Goal: Transaction & Acquisition: Purchase product/service

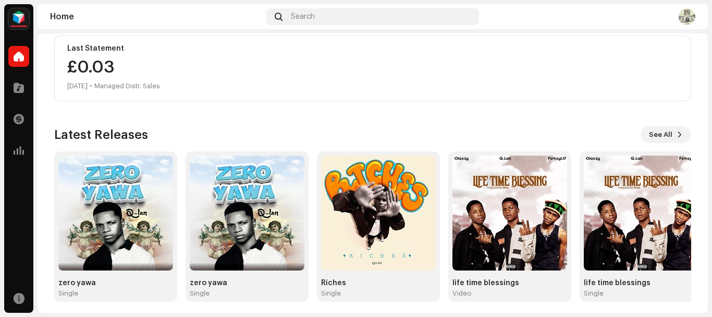
scroll to position [277, 0]
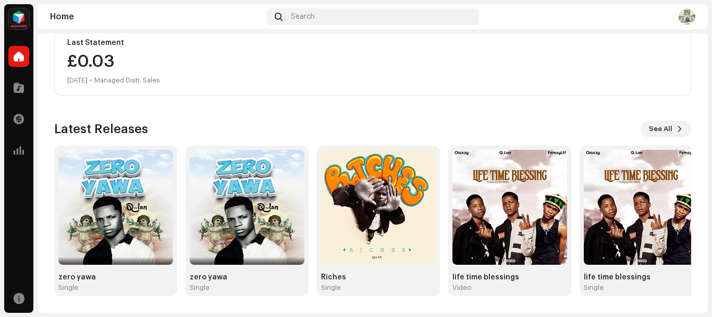
click at [690, 17] on img at bounding box center [687, 16] width 17 height 17
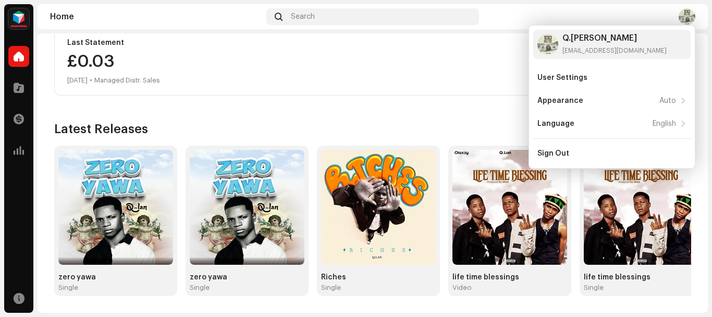
click at [416, 74] on div "£0.[DATE] • Managed Distr. Sales" at bounding box center [372, 69] width 611 height 33
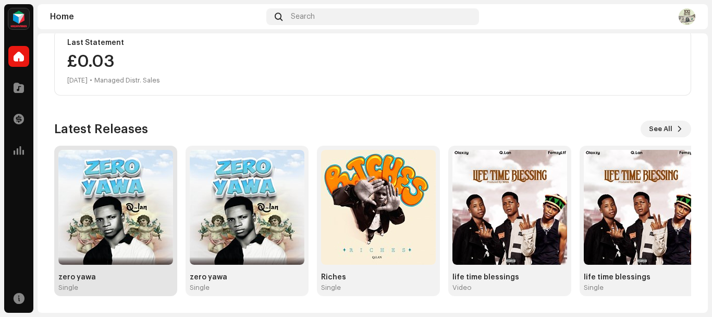
click at [141, 216] on img at bounding box center [115, 207] width 115 height 115
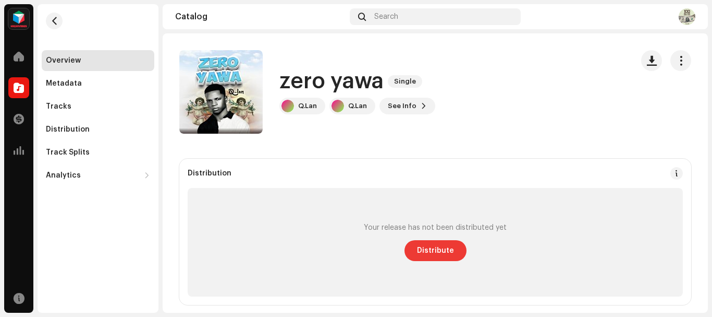
click at [428, 251] on span "Distribute" at bounding box center [435, 250] width 37 height 21
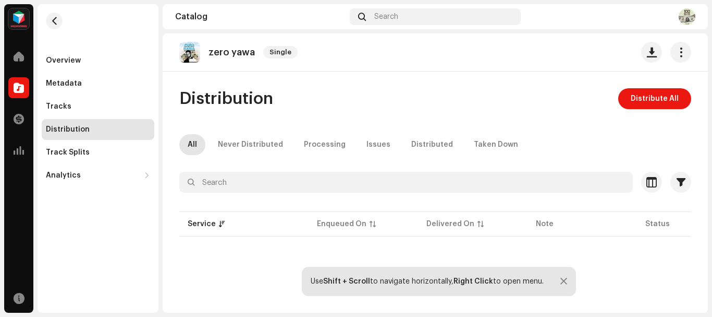
click at [330, 223] on p-table "Service Enqueued On Delivered On Note Status" at bounding box center [435, 223] width 512 height 29
click at [653, 101] on span "Distribute All" at bounding box center [655, 98] width 48 height 21
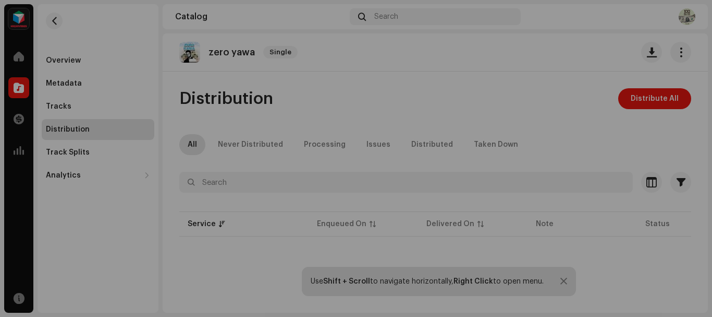
click at [519, 165] on div "Not Eligible For Distribution The selected services are not eligible for distri…" at bounding box center [356, 158] width 712 height 317
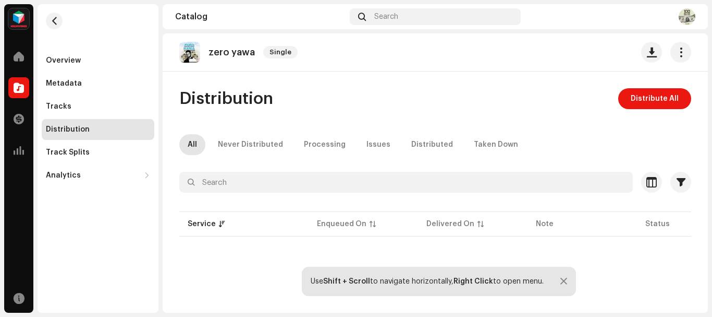
click at [369, 221] on p-table "Service Enqueued On Delivered On Note Status" at bounding box center [435, 223] width 512 height 29
drag, startPoint x: 701, startPoint y: 137, endPoint x: 705, endPoint y: 153, distance: 16.3
click at [705, 153] on div "zero yawa Single Distribution Distribute All All Never Distributed Processing I…" at bounding box center [435, 172] width 545 height 279
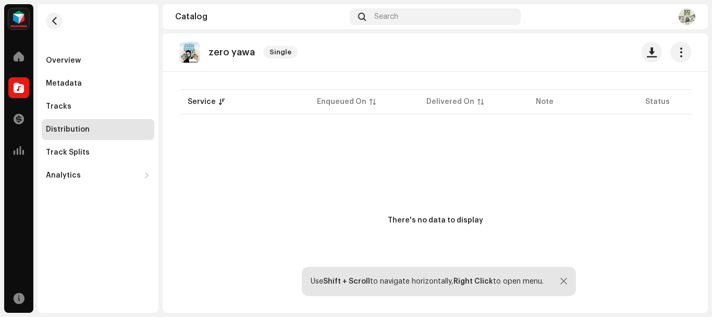
scroll to position [123, 0]
click at [335, 101] on p-table "Service Enqueued On Delivered On Note Status" at bounding box center [435, 100] width 512 height 29
click at [209, 99] on p-table "Service Enqueued On Delivered On Note Status" at bounding box center [435, 100] width 512 height 29
click at [220, 101] on p-table "Service Enqueued On Delivered On Note Status" at bounding box center [435, 100] width 512 height 29
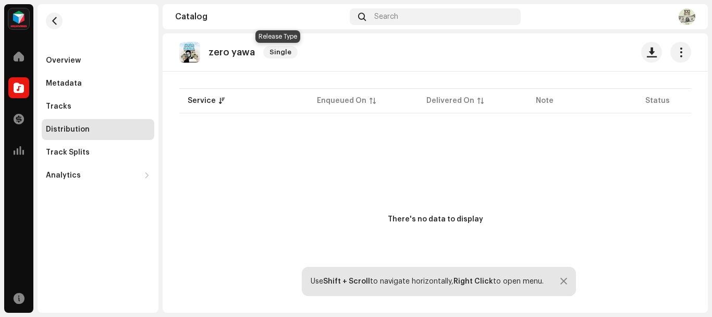
click at [277, 48] on span "Single" at bounding box center [280, 52] width 34 height 13
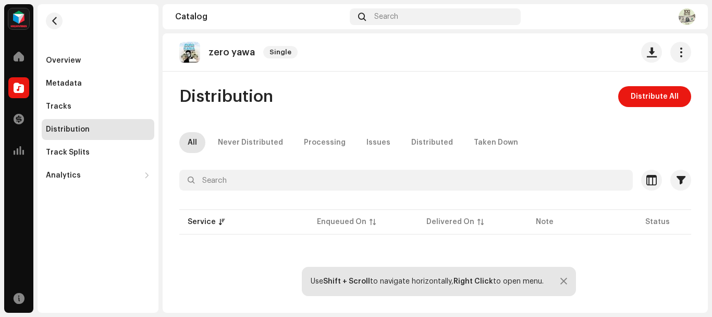
scroll to position [0, 0]
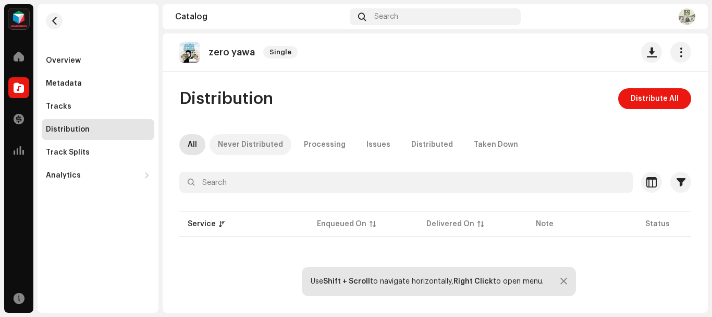
click at [258, 142] on div "Never Distributed" at bounding box center [250, 144] width 65 height 21
click at [312, 150] on div "Processing" at bounding box center [325, 144] width 42 height 21
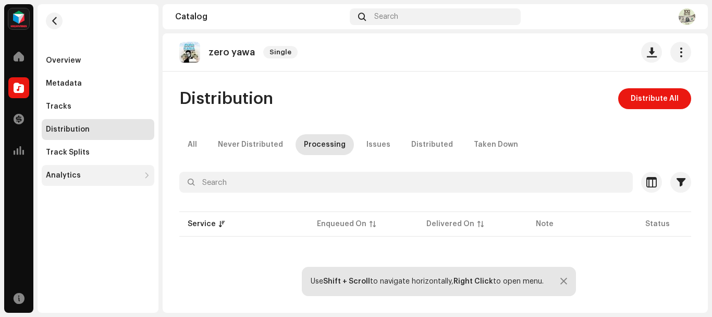
click at [125, 173] on div "Analytics" at bounding box center [93, 175] width 94 height 8
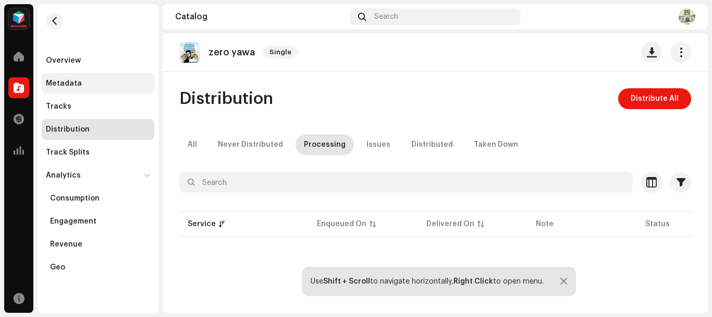
click at [63, 81] on div "Metadata" at bounding box center [64, 83] width 36 height 8
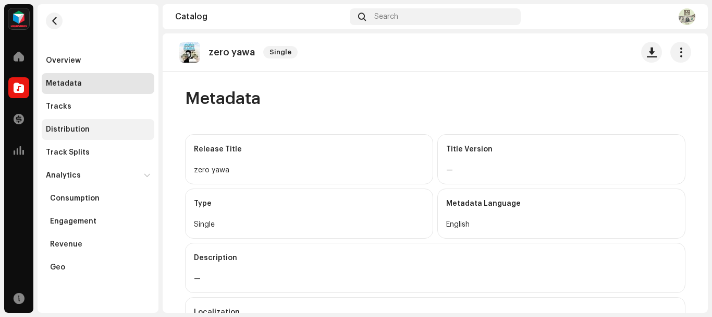
click at [80, 132] on div "Distribution" at bounding box center [68, 129] width 44 height 8
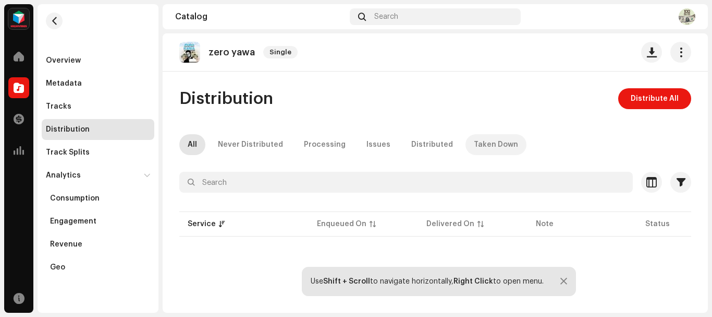
click at [474, 152] on div "Taken Down" at bounding box center [496, 144] width 44 height 21
click at [413, 142] on div "Distributed" at bounding box center [432, 144] width 42 height 21
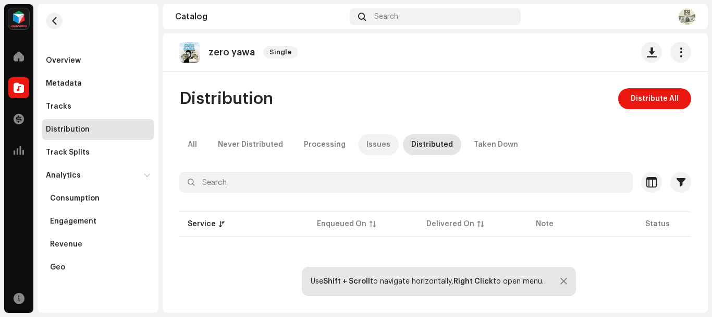
drag, startPoint x: 347, startPoint y: 149, endPoint x: 362, endPoint y: 148, distance: 15.2
click at [362, 148] on div "All Never Distributed Processing Issues Distributed Taken Down" at bounding box center [435, 144] width 512 height 21
click at [367, 148] on div "Issues" at bounding box center [379, 144] width 24 height 21
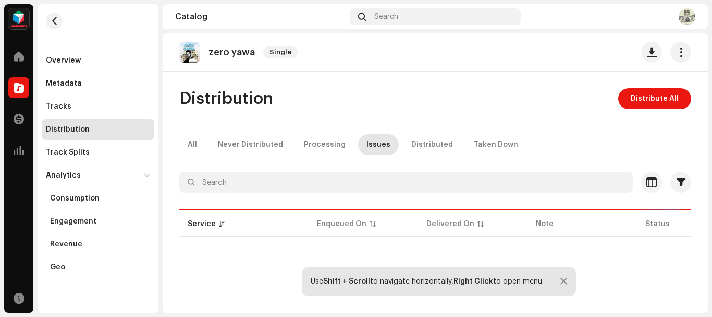
click at [367, 148] on div "Issues" at bounding box center [379, 144] width 24 height 21
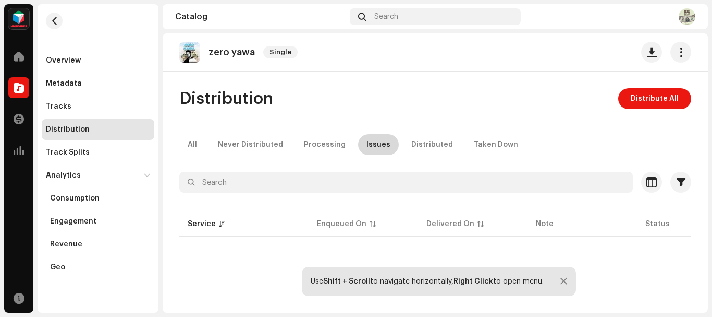
click at [367, 148] on div "Issues" at bounding box center [379, 144] width 24 height 21
click at [676, 53] on span "button" at bounding box center [681, 52] width 10 height 8
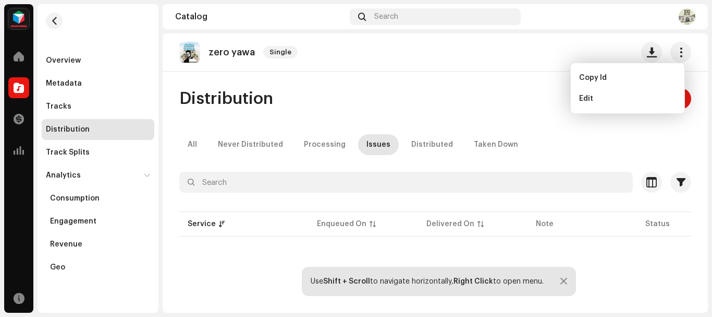
click at [455, 88] on div "zero yawa Single Distribution Distribute All All Never Distributed Processing I…" at bounding box center [435, 172] width 545 height 279
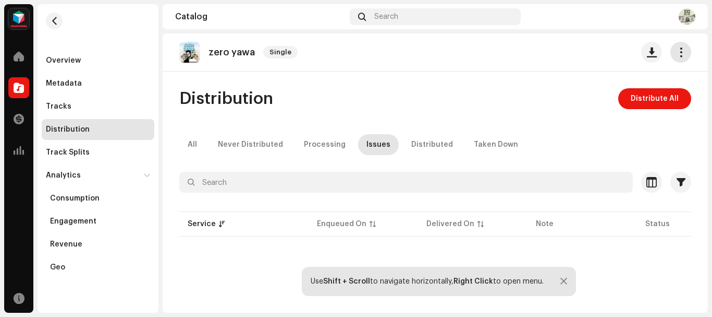
click at [676, 48] on span "button" at bounding box center [681, 52] width 10 height 8
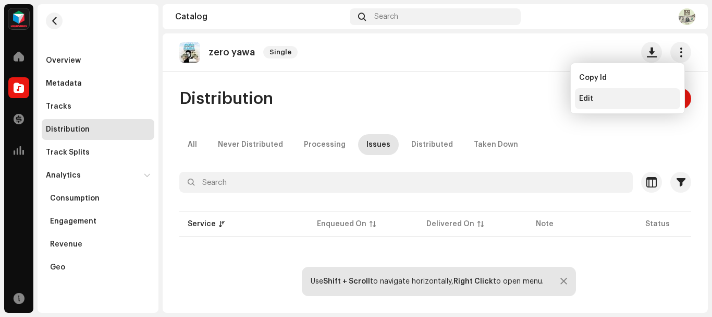
click at [581, 94] on div "Edit" at bounding box center [627, 98] width 105 height 21
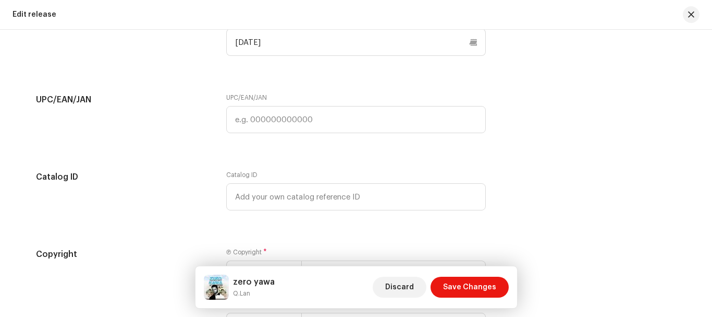
scroll to position [1748, 0]
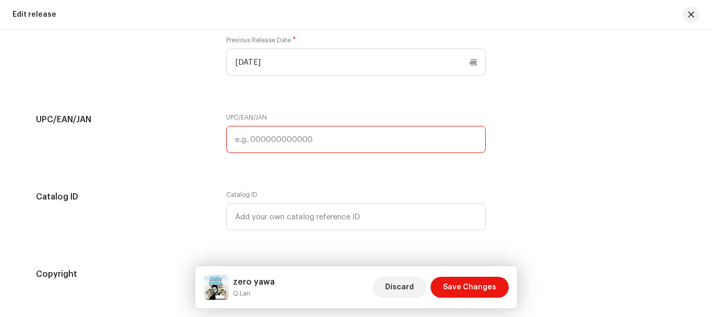
click at [318, 142] on input "text" at bounding box center [356, 139] width 260 height 27
type input "7316479709430"
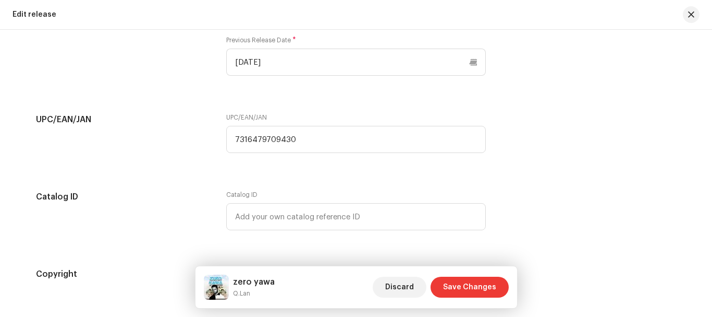
click at [460, 286] on span "Save Changes" at bounding box center [469, 286] width 53 height 21
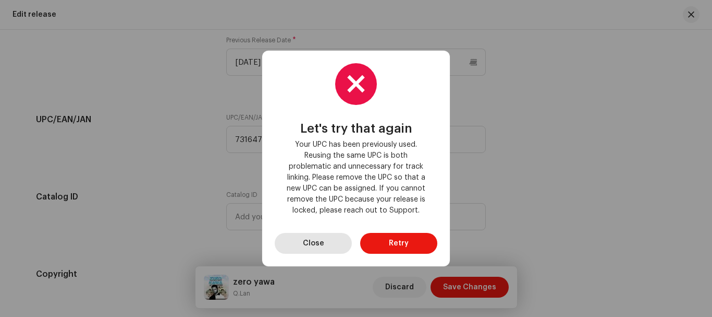
click at [322, 242] on span "Close" at bounding box center [313, 243] width 21 height 21
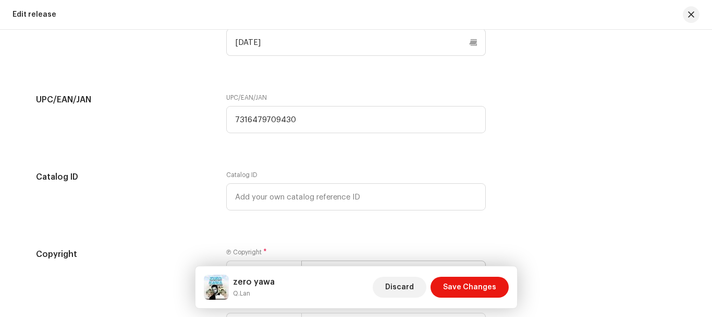
scroll to position [1766, 0]
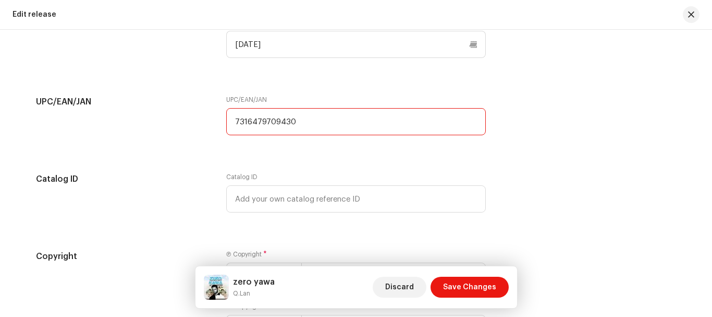
click at [369, 120] on input "7316479709430" at bounding box center [356, 121] width 260 height 27
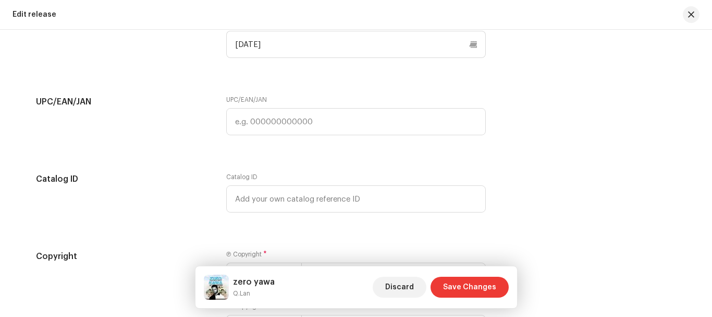
click at [456, 286] on span "Save Changes" at bounding box center [469, 286] width 53 height 21
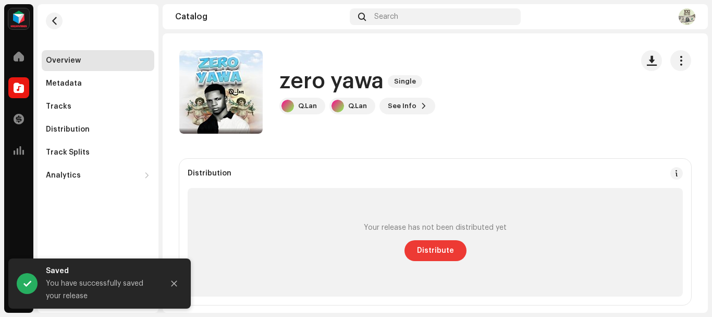
click at [436, 257] on span "Distribute" at bounding box center [435, 250] width 37 height 21
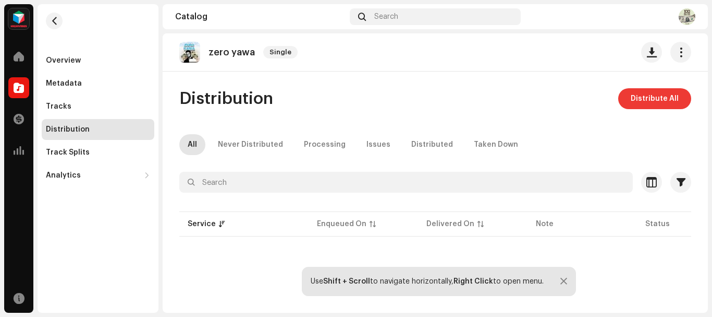
click at [642, 103] on span "Distribute All" at bounding box center [655, 98] width 48 height 21
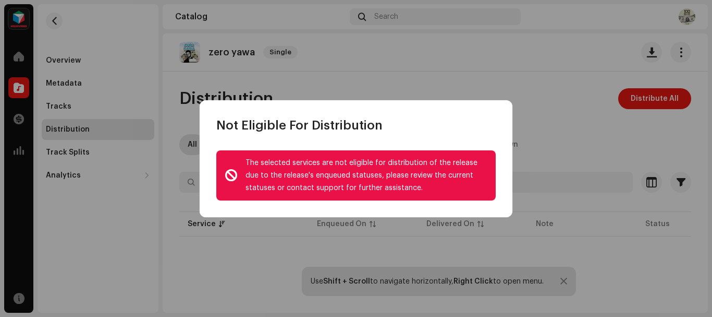
click at [504, 198] on div "The selected services are not eligible for distribution of the release due to t…" at bounding box center [356, 174] width 313 height 83
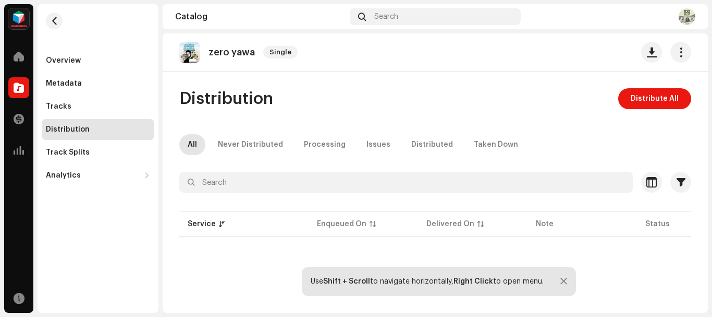
click at [565, 188] on div "Not Eligible For Distribution The selected services are not eligible for distri…" at bounding box center [356, 158] width 712 height 317
click at [47, 23] on button "button" at bounding box center [54, 21] width 17 height 17
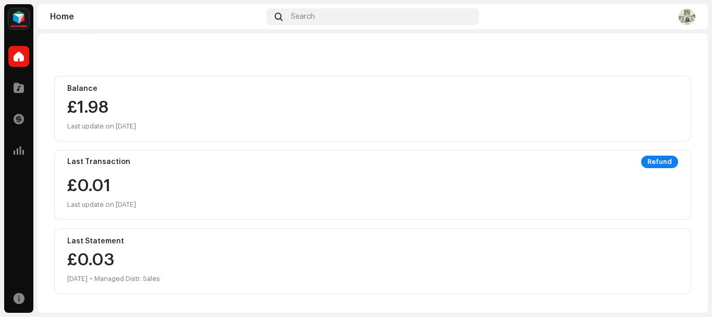
scroll to position [277, 0]
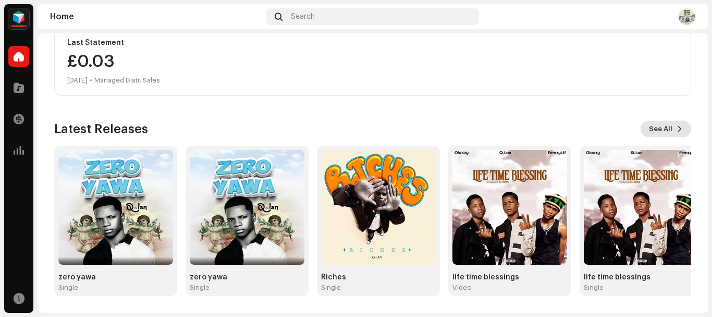
click at [669, 129] on button "See All" at bounding box center [666, 128] width 51 height 17
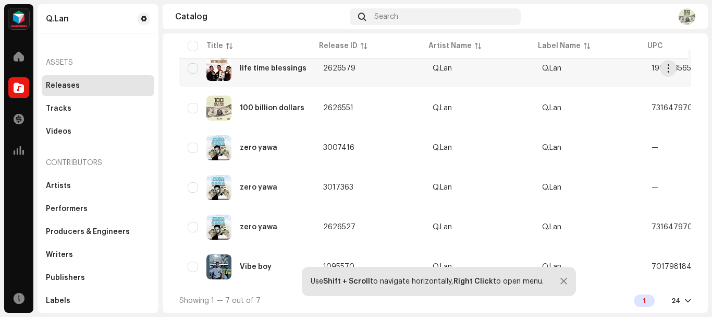
scroll to position [160, 0]
click at [288, 220] on div "zero yawa" at bounding box center [247, 226] width 119 height 25
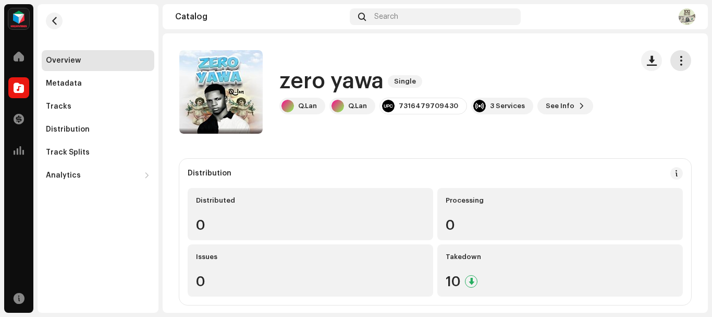
click at [676, 61] on span "button" at bounding box center [681, 60] width 10 height 8
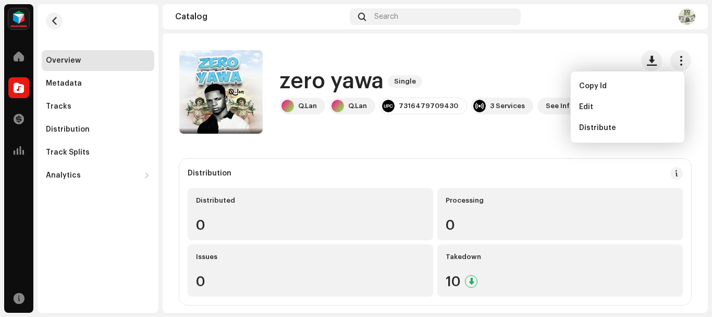
click at [353, 163] on div "Distribution Distributed 0 Processing 0 Issues 0 Takedown 10" at bounding box center [435, 232] width 512 height 146
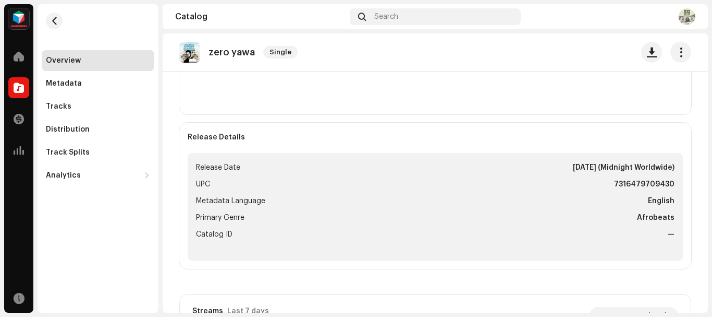
scroll to position [134, 0]
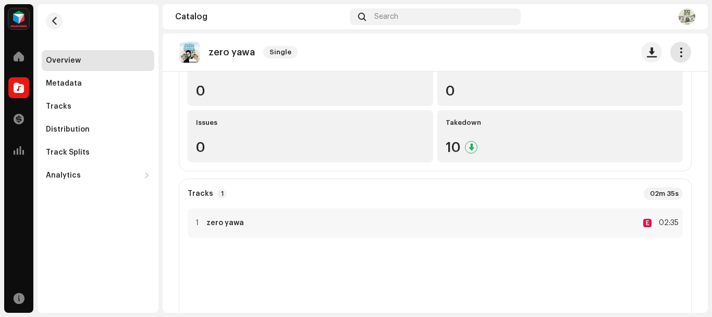
click at [676, 53] on span "button" at bounding box center [681, 52] width 10 height 8
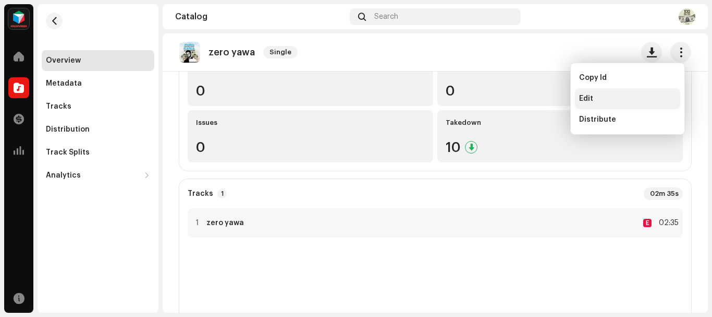
click at [597, 100] on div "Edit" at bounding box center [627, 98] width 97 height 8
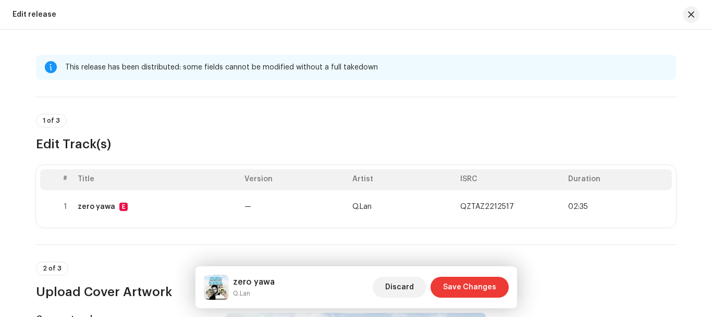
click at [468, 284] on span "Save Changes" at bounding box center [469, 286] width 53 height 21
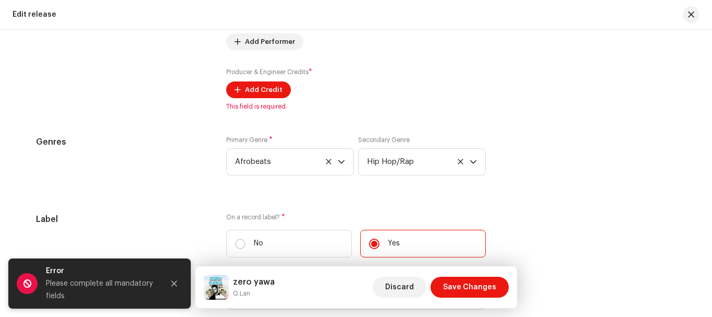
scroll to position [1114, 0]
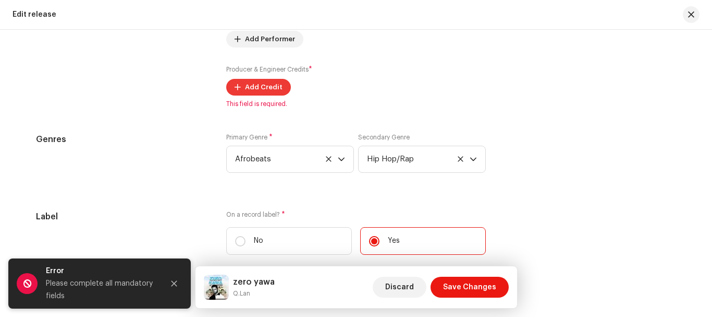
click at [256, 88] on span "Add Credit" at bounding box center [264, 87] width 38 height 21
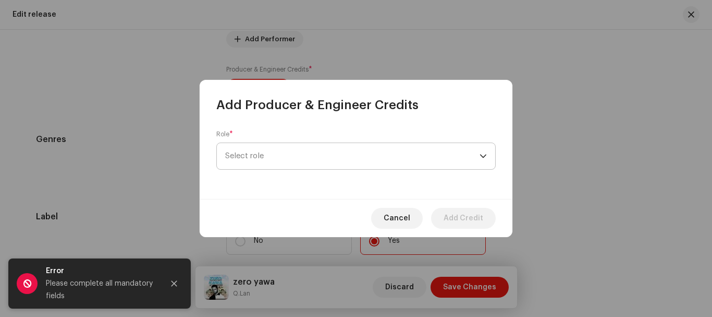
click at [315, 154] on span "Select role" at bounding box center [352, 156] width 254 height 26
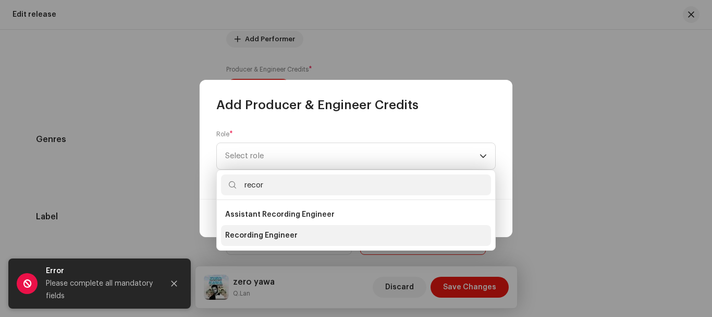
type input "recor"
click at [282, 236] on span "Recording Engineer" at bounding box center [261, 235] width 72 height 10
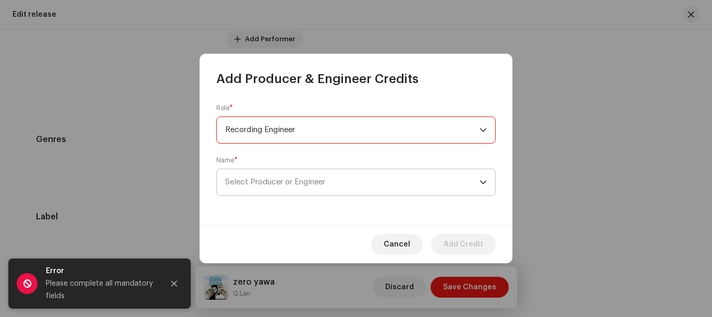
click at [344, 177] on span "Select Producer or Engineer" at bounding box center [352, 182] width 254 height 26
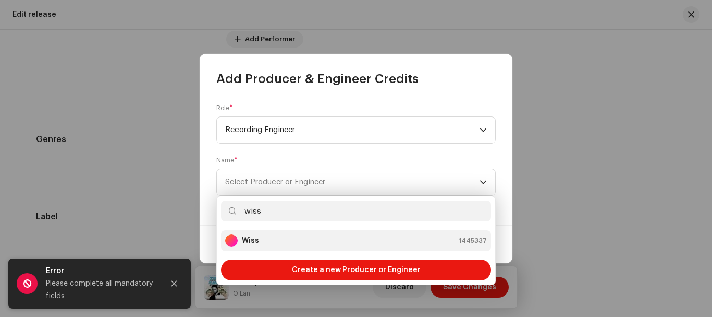
type input "wiss"
click at [335, 242] on div "Wiss 1445337" at bounding box center [356, 240] width 262 height 13
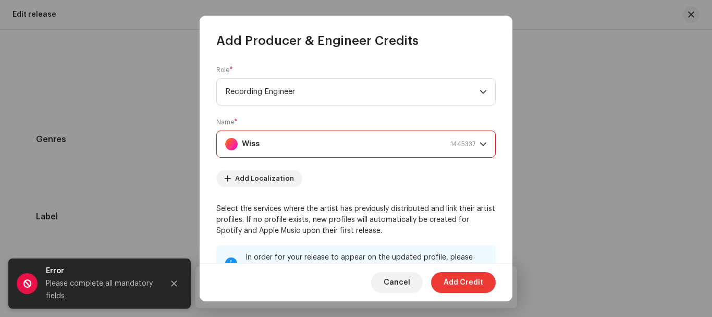
click at [459, 283] on span "Add Credit" at bounding box center [464, 282] width 40 height 21
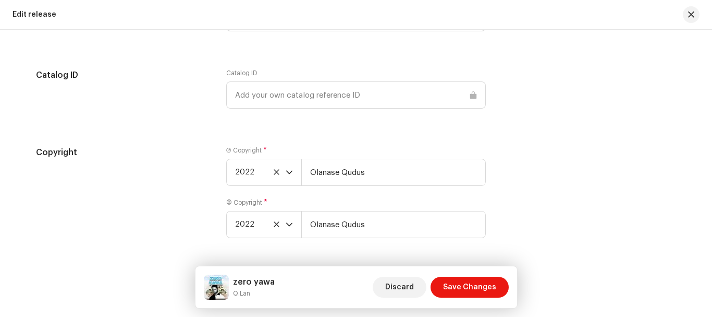
scroll to position [1666, 0]
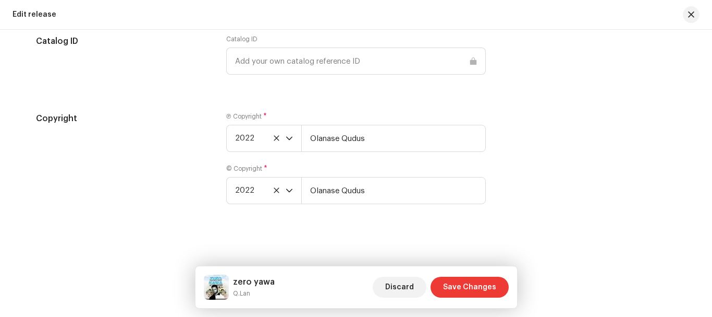
click at [467, 282] on span "Save Changes" at bounding box center [469, 286] width 53 height 21
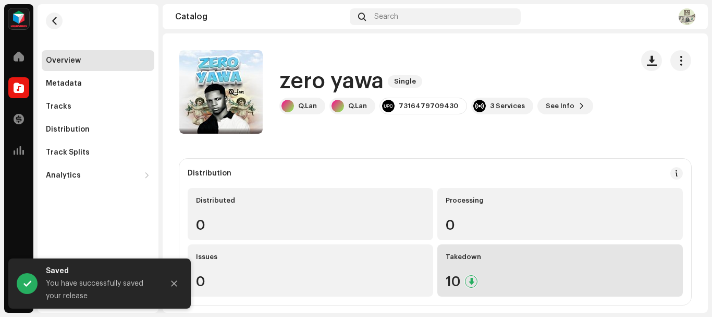
click at [500, 279] on div "10" at bounding box center [560, 281] width 229 height 14
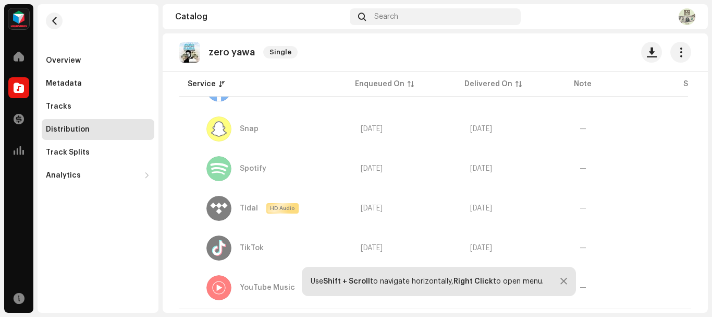
scroll to position [354, 0]
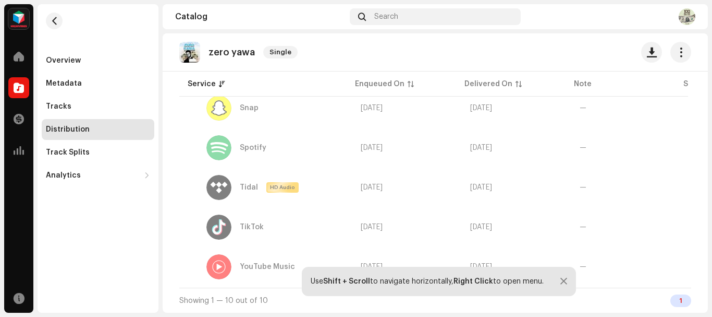
click at [565, 280] on div at bounding box center [564, 281] width 7 height 8
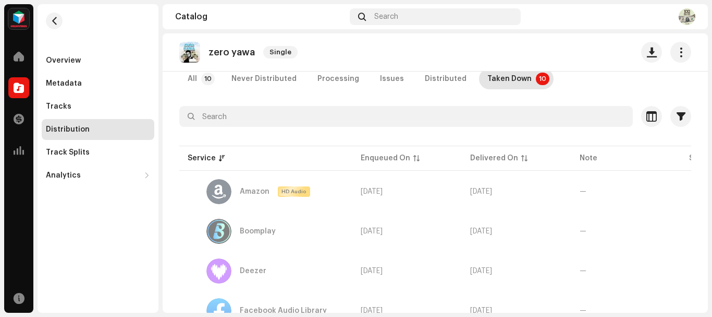
scroll to position [58, 0]
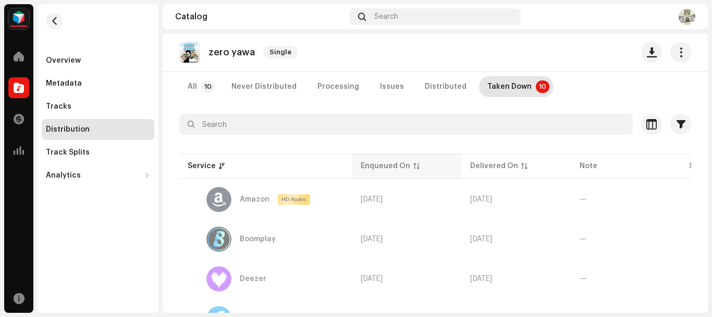
click at [400, 165] on div "Enqueued On" at bounding box center [386, 166] width 50 height 10
click at [493, 166] on div "Delivered On" at bounding box center [494, 166] width 48 height 10
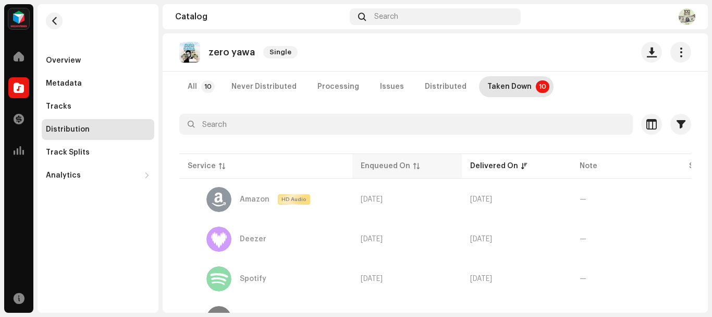
click at [404, 163] on div "Enqueued On" at bounding box center [407, 166] width 93 height 10
click at [493, 167] on div "Delivered On" at bounding box center [494, 166] width 48 height 10
click at [381, 160] on th "Enqueued On" at bounding box center [406, 165] width 109 height 25
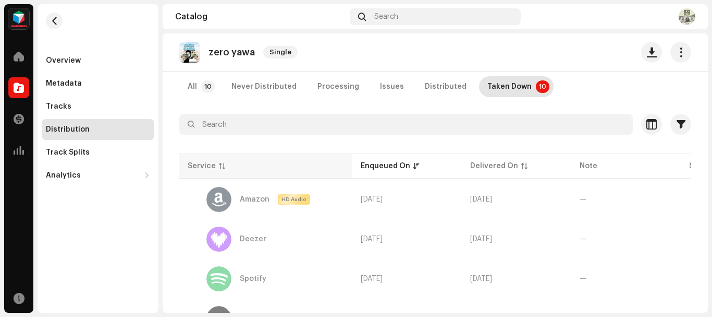
click at [203, 169] on div "Service" at bounding box center [202, 166] width 28 height 10
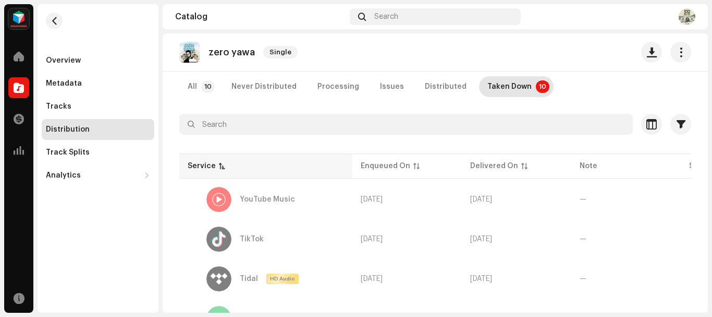
click at [203, 169] on div "Service" at bounding box center [202, 166] width 28 height 10
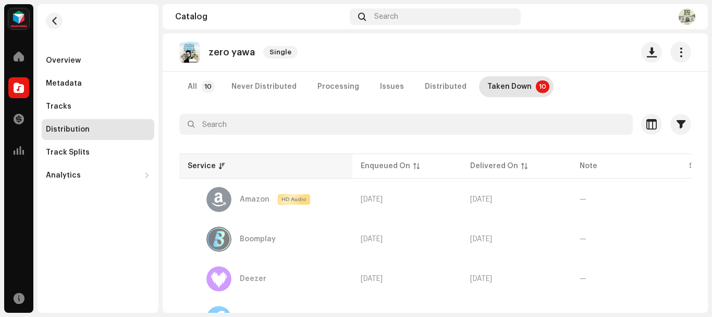
click at [203, 169] on div "Service" at bounding box center [202, 166] width 28 height 10
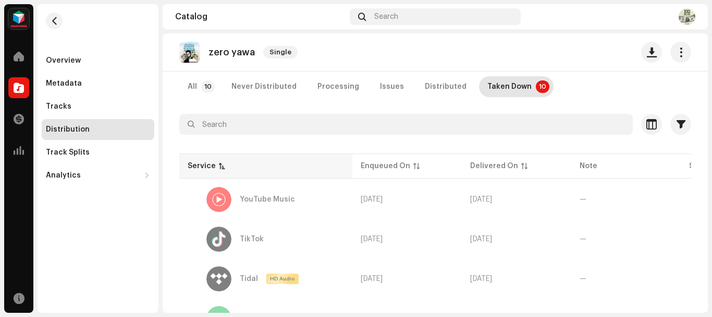
click at [203, 169] on div "Service" at bounding box center [202, 166] width 28 height 10
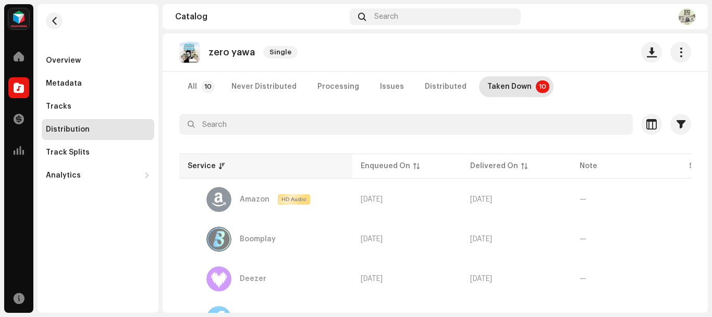
click at [203, 169] on div "Service" at bounding box center [202, 166] width 28 height 10
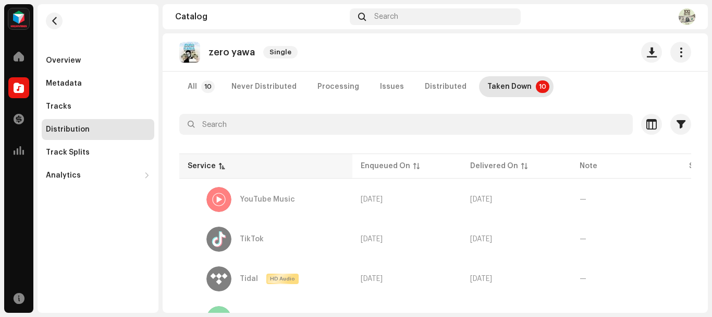
click at [203, 169] on div "Service" at bounding box center [202, 166] width 28 height 10
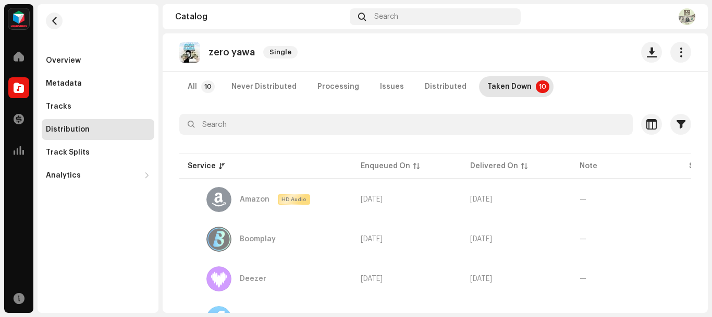
drag, startPoint x: 531, startPoint y: 313, endPoint x: 659, endPoint y: 298, distance: 128.7
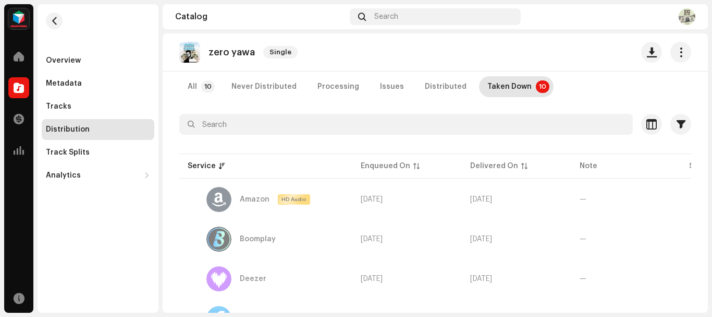
click at [658, 298] on div "Q.Lan Home Catalog Transactions Analytics Resources Overview Metadata Tracks Di…" at bounding box center [356, 158] width 712 height 317
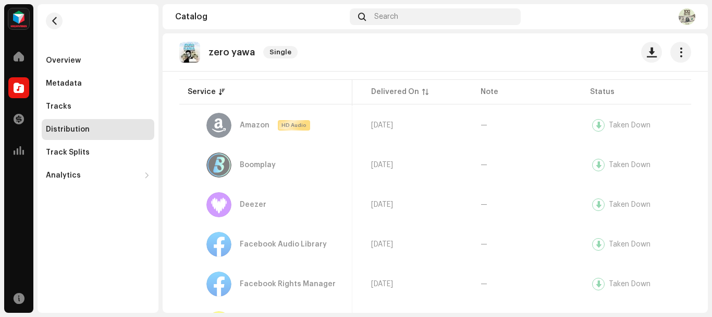
scroll to position [131, 0]
click at [507, 218] on td "—" at bounding box center [526, 206] width 109 height 38
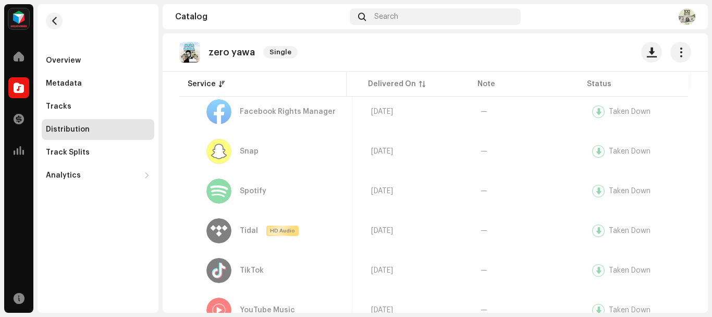
scroll to position [0, 0]
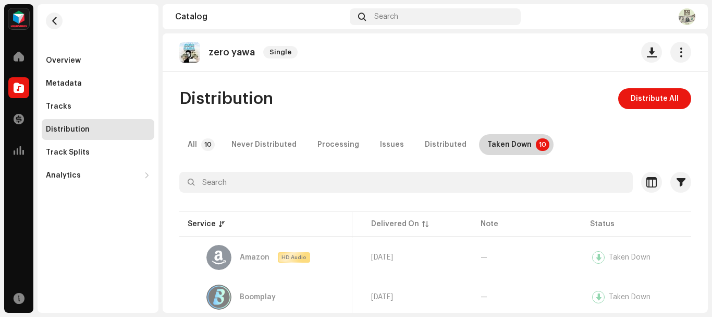
click at [494, 144] on div "Taken Down" at bounding box center [510, 144] width 44 height 21
drag, startPoint x: 494, startPoint y: 144, endPoint x: 454, endPoint y: 123, distance: 44.8
click at [430, 145] on div "Distributed" at bounding box center [446, 144] width 42 height 21
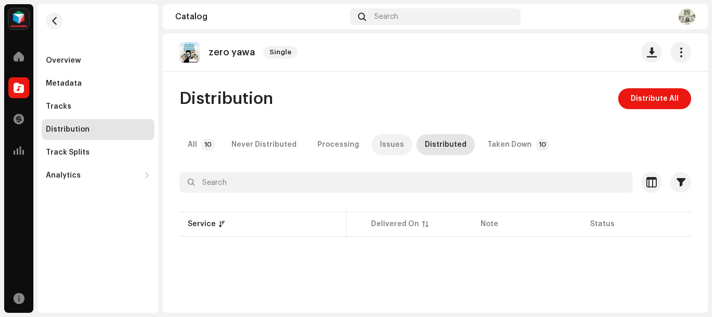
click at [380, 151] on div "Issues" at bounding box center [392, 144] width 24 height 21
click at [305, 150] on div "All 10 Never Distributed Processing Issues Distributed Taken Down 10" at bounding box center [435, 144] width 512 height 21
click at [334, 140] on div "Processing" at bounding box center [339, 144] width 42 height 21
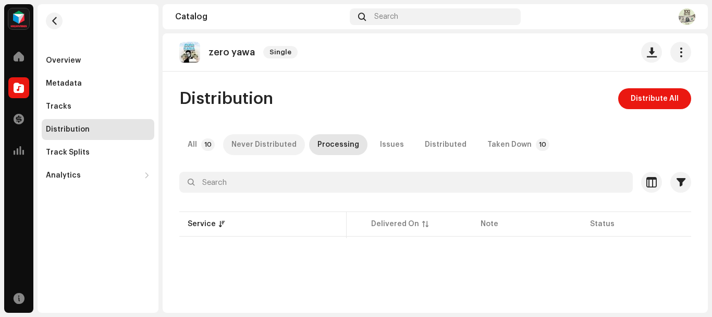
click at [266, 143] on div "Never Distributed" at bounding box center [264, 144] width 65 height 21
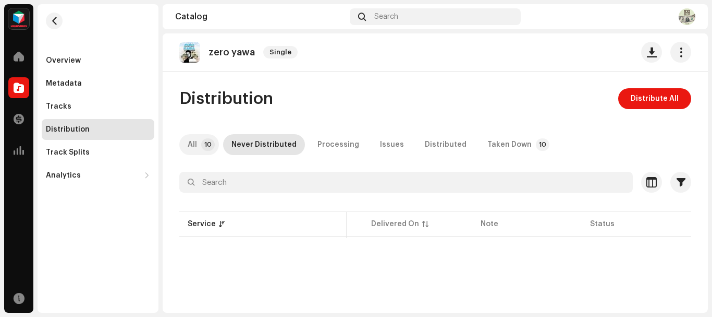
click at [203, 144] on p-badge "10" at bounding box center [208, 144] width 14 height 13
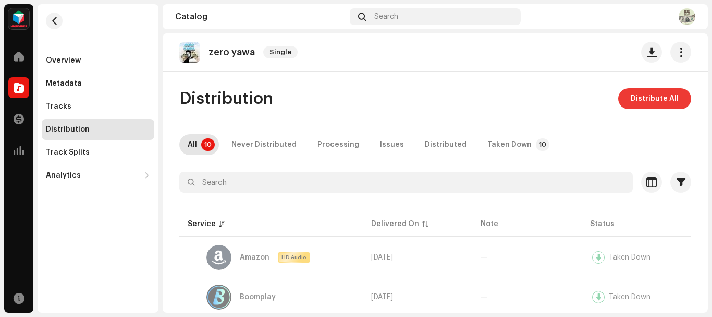
click at [651, 99] on span "Distribute All" at bounding box center [655, 98] width 48 height 21
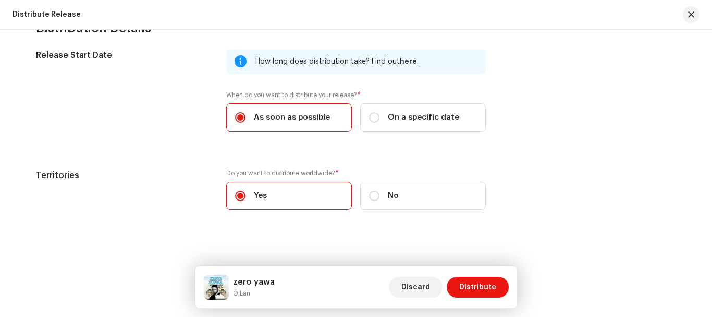
scroll to position [227, 0]
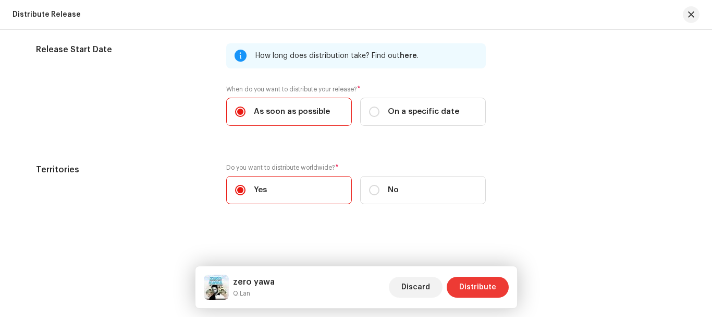
click at [470, 286] on span "Distribute" at bounding box center [477, 286] width 37 height 21
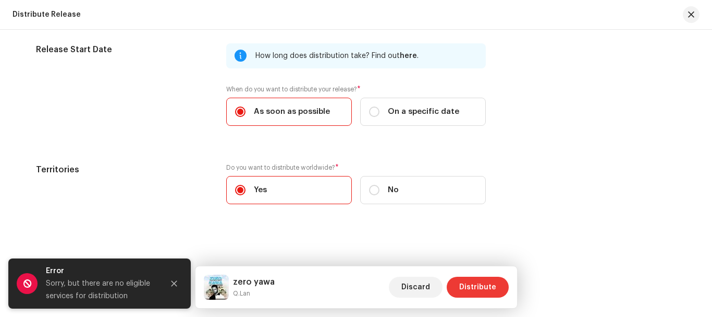
click at [470, 286] on span "Distribute" at bounding box center [477, 286] width 37 height 21
click at [690, 17] on span "button" at bounding box center [691, 14] width 6 height 8
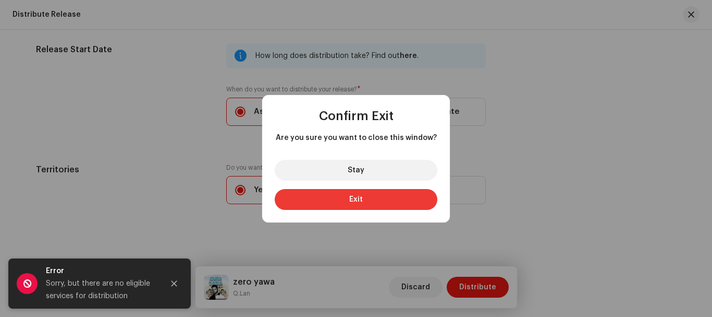
click at [372, 199] on button "Exit" at bounding box center [356, 199] width 163 height 21
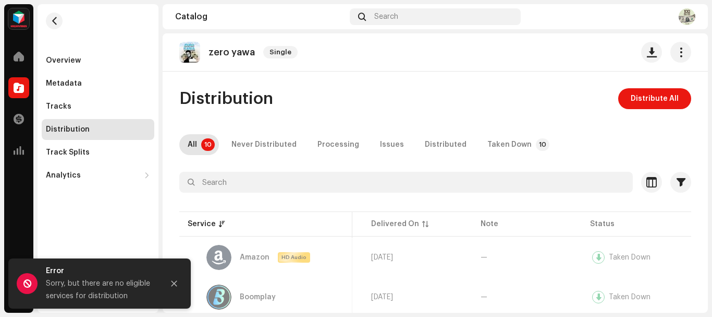
click at [688, 17] on img at bounding box center [687, 16] width 17 height 17
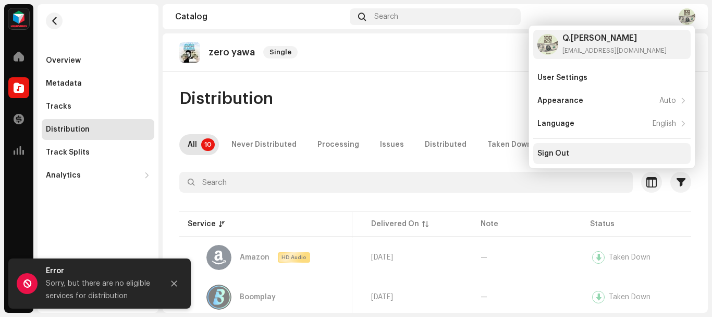
click at [556, 156] on div "Sign Out" at bounding box center [554, 153] width 32 height 8
click at [569, 155] on div "Sign Out" at bounding box center [612, 153] width 149 height 8
